Goal: Information Seeking & Learning: Learn about a topic

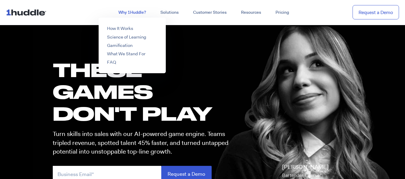
click at [127, 13] on link "Why 1Huddle?" at bounding box center [132, 12] width 42 height 11
click at [123, 40] on link "Science of Learning" at bounding box center [126, 37] width 39 height 6
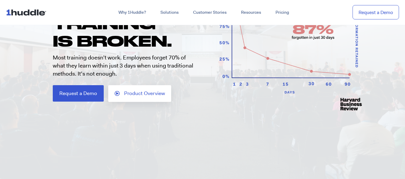
scroll to position [90, 0]
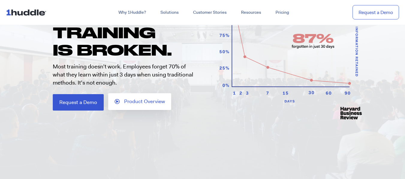
click at [120, 101] on span "Product Overview" at bounding box center [139, 101] width 50 height 5
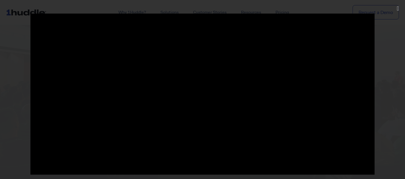
scroll to position [120, 0]
click at [395, 102] on div at bounding box center [202, 89] width 405 height 153
click at [399, 9] on link "Close (Esc)" at bounding box center [397, 8] width 5 height 9
